Goal: Task Accomplishment & Management: Use online tool/utility

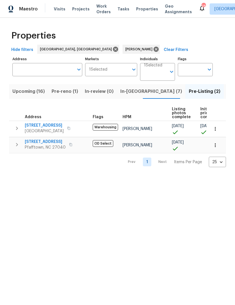
click at [130, 92] on span "In-reno (7)" at bounding box center [151, 92] width 62 height 8
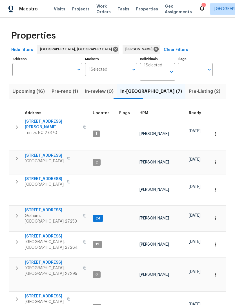
click at [45, 260] on span "113 Habersham Ct" at bounding box center [52, 263] width 55 height 6
click at [51, 293] on span "4601 Oak Ridge Dr" at bounding box center [44, 296] width 39 height 6
click at [50, 153] on span "6010 Morganshire Dr" at bounding box center [44, 156] width 39 height 6
click at [51, 207] on span "[STREET_ADDRESS]" at bounding box center [52, 210] width 55 height 6
click at [15, 126] on icon "button" at bounding box center [17, 127] width 7 height 7
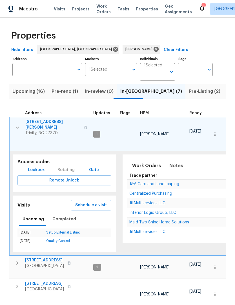
click at [15, 126] on icon "button" at bounding box center [17, 127] width 7 height 7
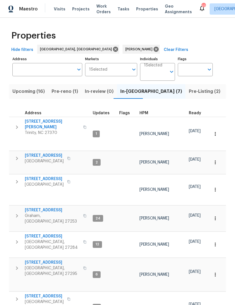
click at [19, 155] on icon "button" at bounding box center [17, 158] width 7 height 7
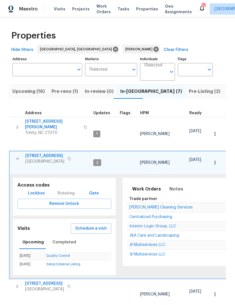
click at [17, 155] on icon "button" at bounding box center [17, 158] width 7 height 7
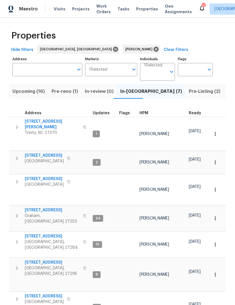
click at [19, 178] on icon "button" at bounding box center [17, 181] width 7 height 7
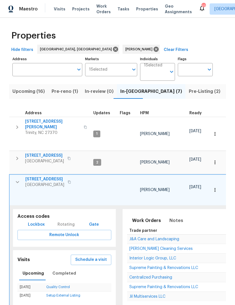
scroll to position [5, 0]
click at [20, 179] on icon "button" at bounding box center [17, 182] width 7 height 7
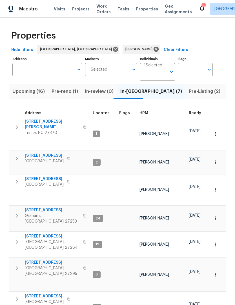
click at [17, 212] on icon "button" at bounding box center [17, 215] width 7 height 7
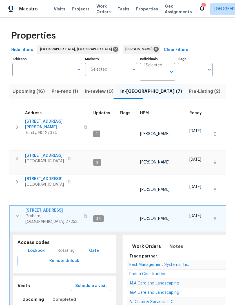
click at [19, 213] on icon "button" at bounding box center [17, 216] width 7 height 7
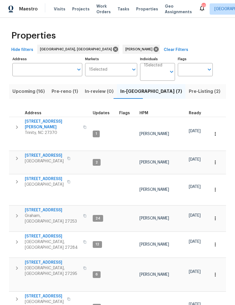
click at [19, 239] on icon "button" at bounding box center [17, 242] width 7 height 7
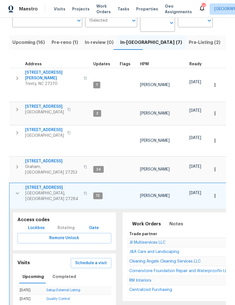
scroll to position [50, 0]
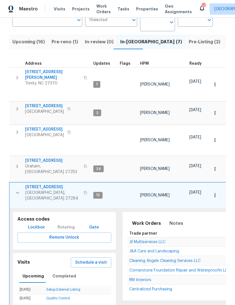
click at [18, 192] on icon "button" at bounding box center [17, 193] width 3 height 2
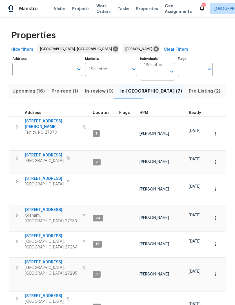
click at [17, 265] on icon "button" at bounding box center [17, 268] width 7 height 7
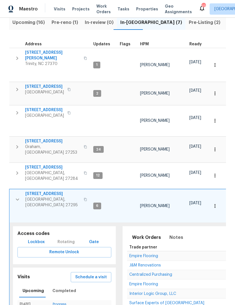
scroll to position [69, 0]
click at [17, 199] on icon "button" at bounding box center [17, 200] width 3 height 2
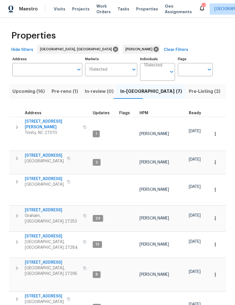
scroll to position [0, 0]
click at [22, 293] on button "button" at bounding box center [16, 298] width 11 height 11
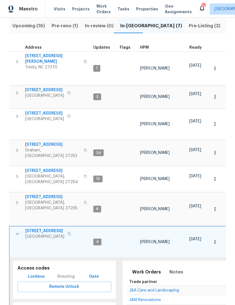
scroll to position [65, 0]
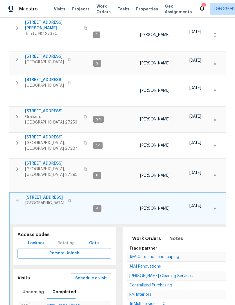
click at [19, 197] on icon "button" at bounding box center [17, 200] width 7 height 7
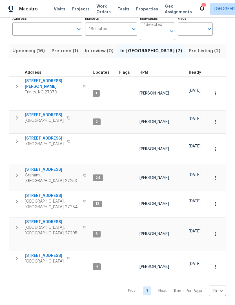
scroll to position [0, 0]
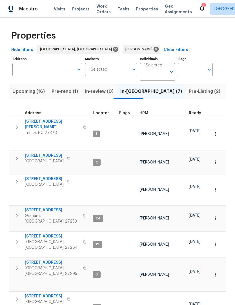
click at [14, 293] on div "Properties Hide filters Greensboro, NC Ken Romain Clear Filters Address Address…" at bounding box center [117, 182] width 235 height 328
click at [20, 293] on button "button" at bounding box center [16, 298] width 11 height 11
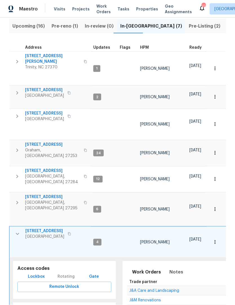
scroll to position [19, 0]
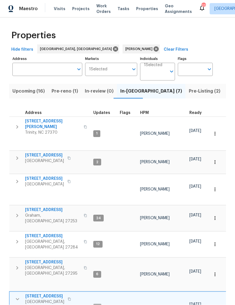
scroll to position [0, 0]
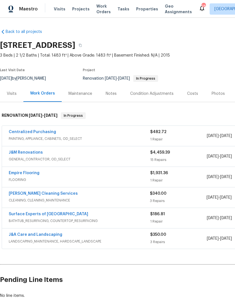
click at [28, 151] on link "J&M Renovations" at bounding box center [26, 153] width 34 height 4
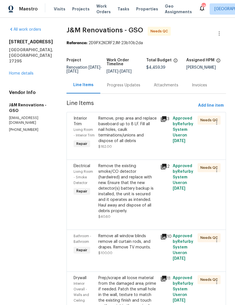
click at [122, 92] on div "Progress Updates" at bounding box center [123, 85] width 47 height 17
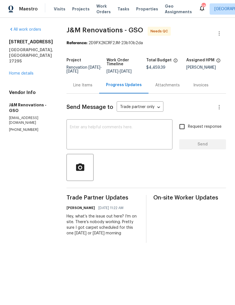
click at [106, 138] on textarea at bounding box center [119, 135] width 99 height 20
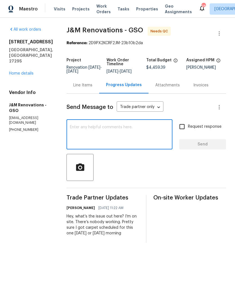
click at [21, 71] on link "Home details" at bounding box center [21, 73] width 24 height 4
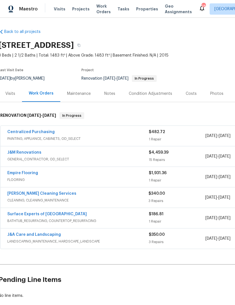
scroll to position [0, 1]
click at [48, 195] on link "DePascale Cleaning Services" at bounding box center [42, 194] width 69 height 4
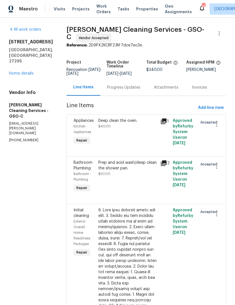
click at [114, 90] on div "Progress Updates" at bounding box center [123, 88] width 33 height 6
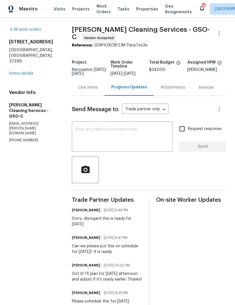
click at [92, 144] on textarea at bounding box center [122, 137] width 94 height 20
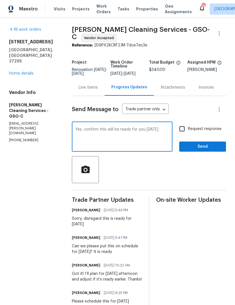
type textarea "Yes, confirm this will be ready for you tomorrow"
click at [182, 134] on input "Request response" at bounding box center [182, 129] width 12 height 12
checkbox input "true"
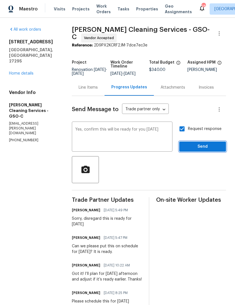
click at [199, 150] on span "Send" at bounding box center [202, 146] width 38 height 7
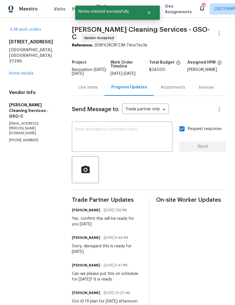
click at [23, 71] on link "Home details" at bounding box center [21, 73] width 24 height 4
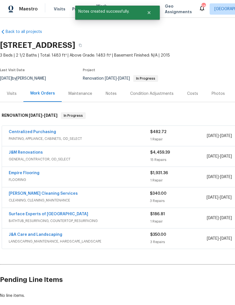
click at [28, 174] on link "Empire Flooring" at bounding box center [24, 173] width 31 height 4
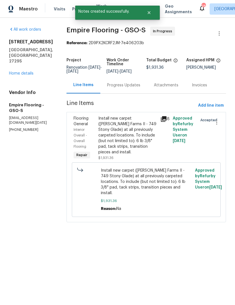
click at [132, 88] on div "Progress Updates" at bounding box center [123, 85] width 33 height 6
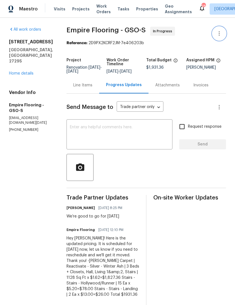
click at [218, 33] on icon "button" at bounding box center [219, 33] width 7 height 7
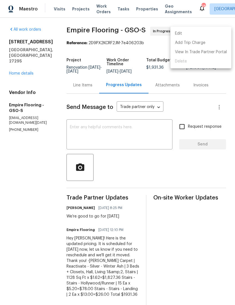
click at [199, 85] on div at bounding box center [117, 152] width 235 height 305
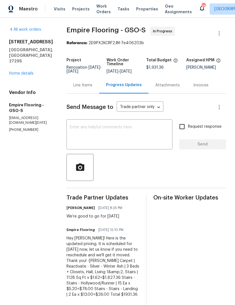
click at [23, 71] on link "Home details" at bounding box center [21, 73] width 24 height 4
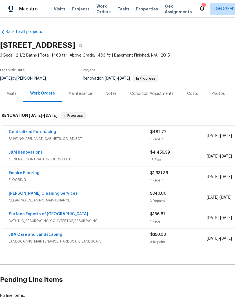
click at [12, 94] on div "Visits" at bounding box center [12, 94] width 10 height 6
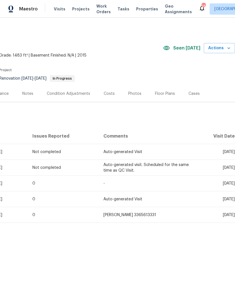
scroll to position [0, 83]
click at [218, 47] on span "Actions" at bounding box center [219, 48] width 22 height 7
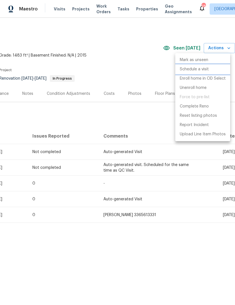
click at [194, 69] on p "Schedule a visit" at bounding box center [194, 69] width 29 height 6
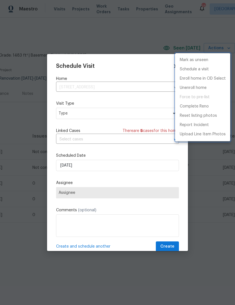
click at [83, 113] on div at bounding box center [117, 152] width 235 height 305
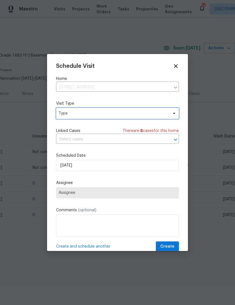
click at [83, 116] on span "Type" at bounding box center [113, 114] width 109 height 6
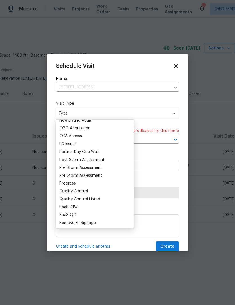
scroll to position [319, 0]
click at [71, 185] on div "Progress" at bounding box center [67, 184] width 16 height 6
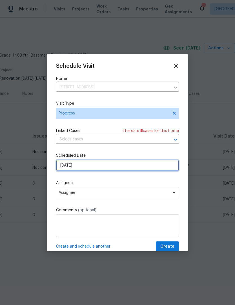
click at [92, 168] on input "9/22/2025" at bounding box center [117, 165] width 123 height 11
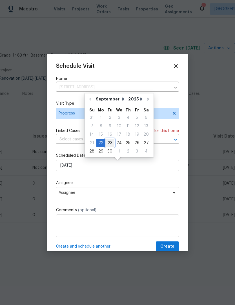
click at [108, 145] on div "23" at bounding box center [109, 143] width 9 height 8
type input "9/23/2025"
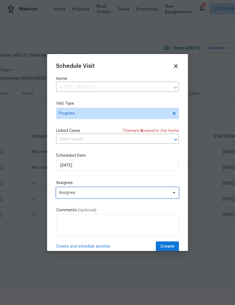
click at [90, 195] on span "Assignee" at bounding box center [114, 192] width 110 height 5
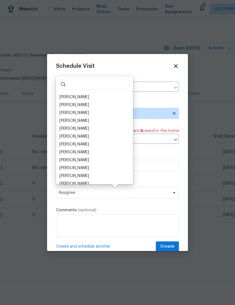
click at [74, 98] on div "[PERSON_NAME]" at bounding box center [74, 97] width 30 height 6
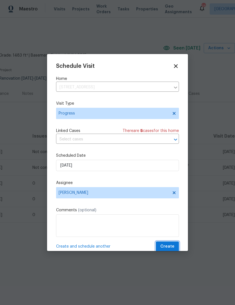
click at [169, 245] on span "Create" at bounding box center [167, 246] width 14 height 7
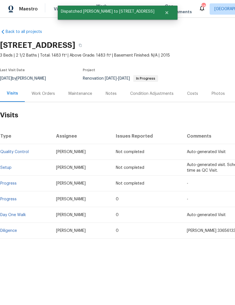
scroll to position [0, 0]
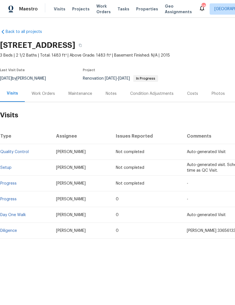
click at [45, 96] on div "Work Orders" at bounding box center [43, 94] width 23 height 6
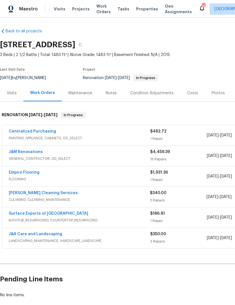
scroll to position [1, 0]
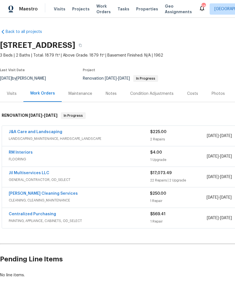
click at [46, 195] on link "[PERSON_NAME] Cleaning Services" at bounding box center [43, 194] width 69 height 4
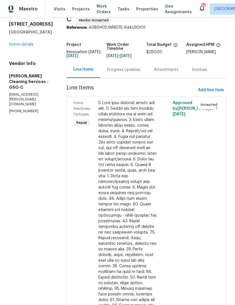
scroll to position [17, 0]
click at [117, 221] on div at bounding box center [127, 207] width 59 height 214
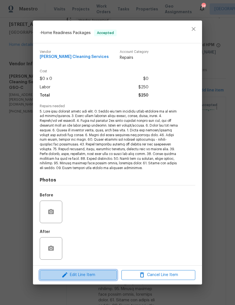
click at [98, 276] on span "Edit Line Item" at bounding box center [78, 275] width 74 height 7
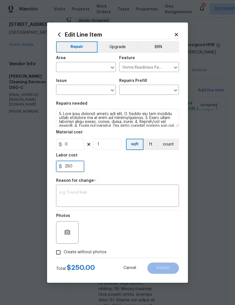
click at [80, 164] on input "250" at bounding box center [70, 166] width 28 height 11
click at [80, 144] on input "0" at bounding box center [70, 144] width 28 height 11
type input "75"
click at [78, 195] on textarea at bounding box center [117, 196] width 116 height 12
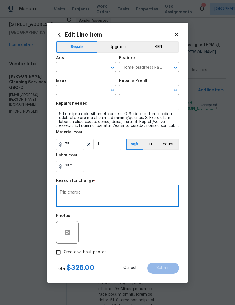
type textarea "Trip charge"
click at [62, 254] on input "Create without photos" at bounding box center [58, 252] width 11 height 11
checkbox input "true"
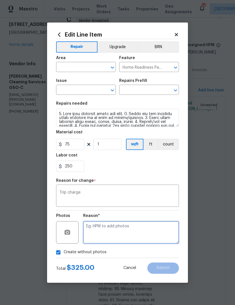
click at [102, 234] on textarea at bounding box center [131, 232] width 96 height 23
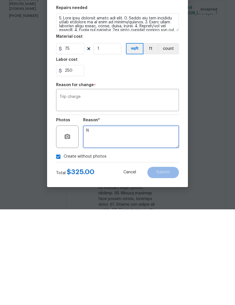
scroll to position [19, 0]
type textarea "Na"
click at [94, 190] on textarea "Trip charge" at bounding box center [117, 196] width 116 height 12
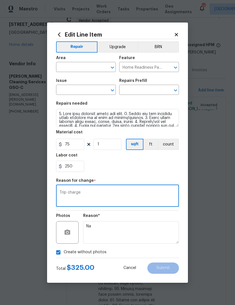
scroll to position [0, 0]
type textarea "Trip charge"
click at [72, 65] on input "text" at bounding box center [78, 67] width 44 height 9
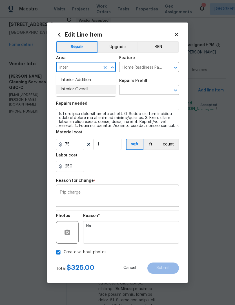
click at [80, 88] on li "Interior Overall" at bounding box center [86, 89] width 60 height 9
type input "Interior Overall"
click at [80, 91] on input "text" at bounding box center [78, 90] width 44 height 9
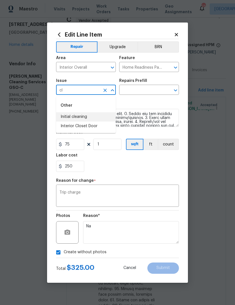
click at [81, 116] on li "Initial cleaning" at bounding box center [86, 116] width 60 height 9
type input "Initial cleaning"
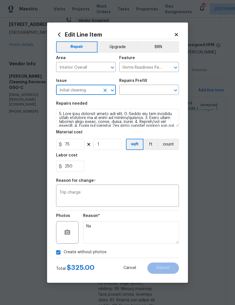
click at [147, 89] on input "text" at bounding box center [141, 90] width 44 height 9
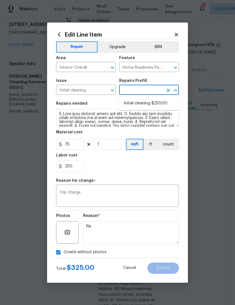
click at [147, 102] on li "Initial cleaning $250.00" at bounding box center [149, 103] width 60 height 9
type input "Initial cleaning $250.00"
type textarea "1. Wipe down exterior doors and trim. 2. Clean out all exterior light fixtures …"
type input "Initial cleaning $250.00"
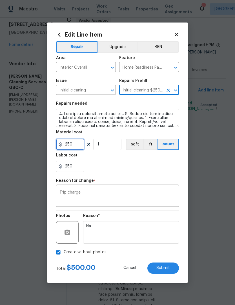
click at [81, 147] on input "250" at bounding box center [70, 144] width 28 height 11
type input "75"
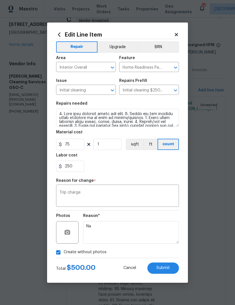
click at [164, 270] on span "Submit" at bounding box center [163, 268] width 14 height 4
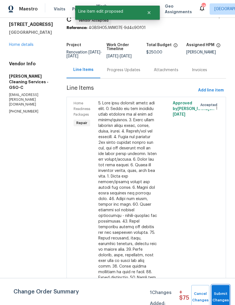
click at [223, 297] on span "Submit Changes" at bounding box center [220, 297] width 12 height 13
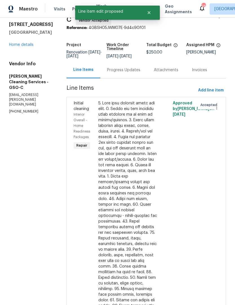
click at [28, 47] on link "Home details" at bounding box center [21, 45] width 24 height 4
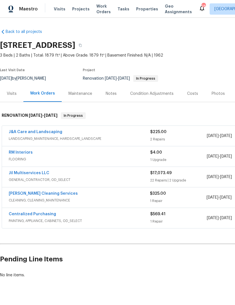
click at [32, 174] on link "Jil Multiservices LLC" at bounding box center [29, 173] width 41 height 4
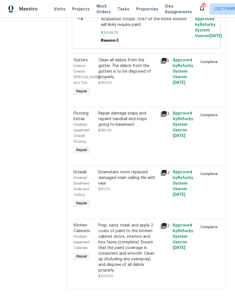
scroll to position [1528, 0]
click at [143, 264] on div "Prep, sand, mask and apply 2 coats of paint to the kitchen cabinet doors, inter…" at bounding box center [127, 248] width 59 height 51
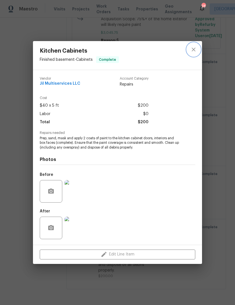
click at [194, 48] on icon "close" at bounding box center [193, 50] width 4 height 4
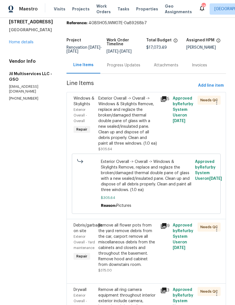
scroll to position [17, 0]
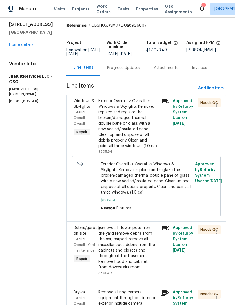
click at [25, 47] on link "Home details" at bounding box center [21, 45] width 24 height 4
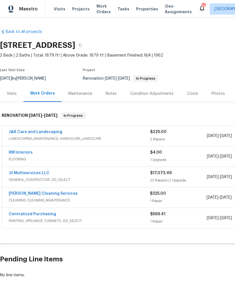
click at [30, 174] on link "Jil Multiservices LLC" at bounding box center [29, 173] width 41 height 4
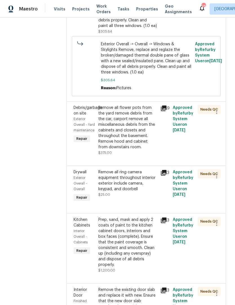
scroll to position [134, 0]
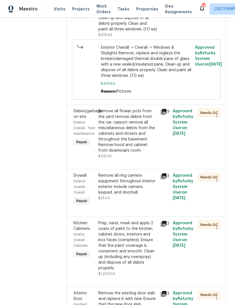
click at [128, 153] on div "Remove all flower pots from the yard remove debris from the car, carport remove…" at bounding box center [127, 130] width 59 height 45
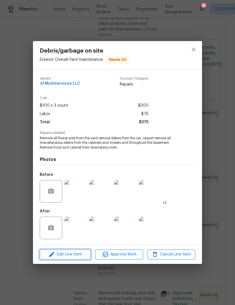
click at [77, 255] on span "Edit Line Item" at bounding box center [65, 254] width 48 height 7
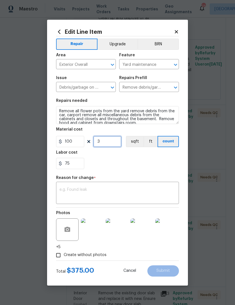
click at [109, 141] on input "3" at bounding box center [107, 141] width 28 height 11
type input "5"
click at [72, 193] on textarea at bounding box center [117, 194] width 116 height 12
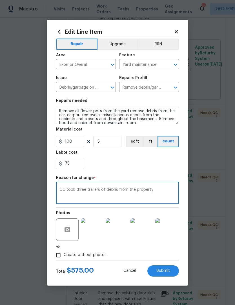
type textarea "GC took three trailers of debris from the property"
click at [165, 270] on span "Submit" at bounding box center [163, 271] width 14 height 4
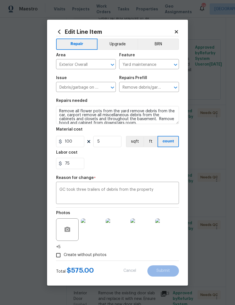
type input "3"
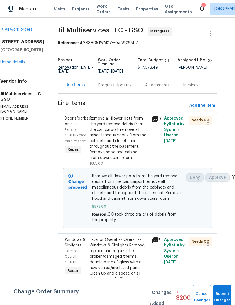
scroll to position [0, 9]
click at [222, 295] on button "Submit Changes" at bounding box center [222, 297] width 18 height 24
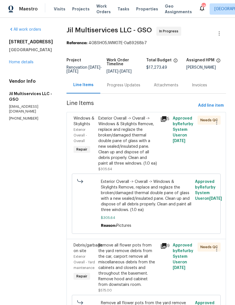
scroll to position [0, 0]
click at [20, 64] on link "Home details" at bounding box center [21, 62] width 24 height 4
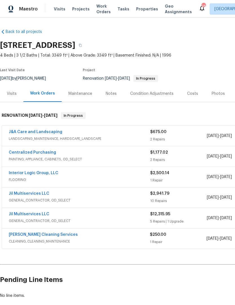
click at [47, 236] on link "[PERSON_NAME] Cleaning Services" at bounding box center [43, 235] width 69 height 4
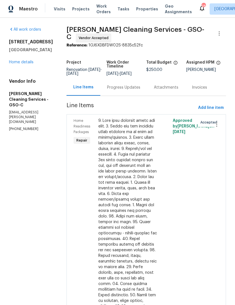
click at [114, 89] on div "Progress Updates" at bounding box center [123, 88] width 33 height 6
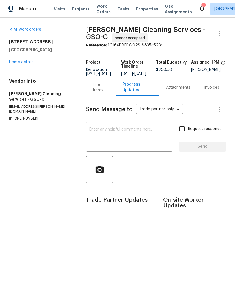
click at [113, 141] on textarea at bounding box center [129, 137] width 80 height 20
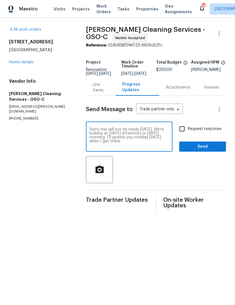
type textarea "Sorry this will not be ready tomorrow. We’re looking at Wednesday afternoon or …"
click at [185, 132] on input "Request response" at bounding box center [182, 129] width 12 height 12
checkbox input "true"
click at [196, 150] on span "Send" at bounding box center [202, 146] width 38 height 7
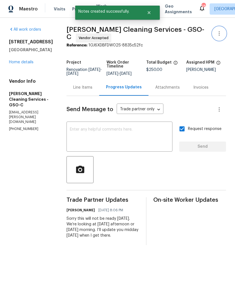
click at [217, 37] on button "button" at bounding box center [219, 34] width 14 height 14
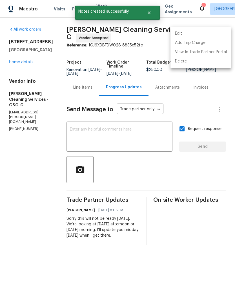
click at [194, 87] on div at bounding box center [117, 152] width 235 height 305
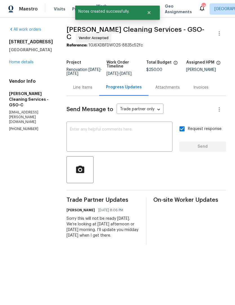
click at [28, 64] on link "Home details" at bounding box center [21, 62] width 24 height 4
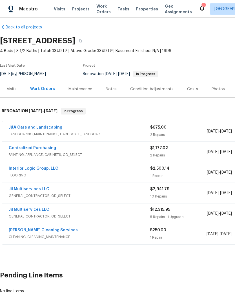
scroll to position [5, 0]
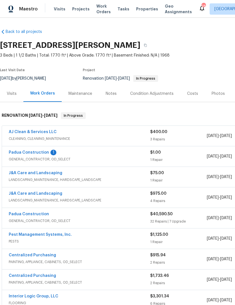
click at [36, 153] on link "Padua Construction" at bounding box center [29, 153] width 40 height 4
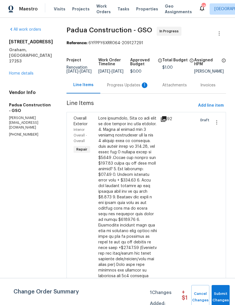
click at [126, 88] on div "Progress Updates 1" at bounding box center [128, 85] width 42 height 6
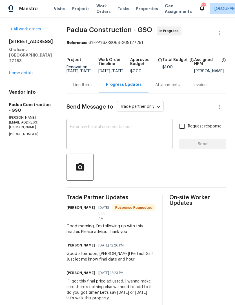
scroll to position [12, 0]
click at [31, 71] on link "Home details" at bounding box center [21, 73] width 24 height 4
